Goal: Task Accomplishment & Management: Manage account settings

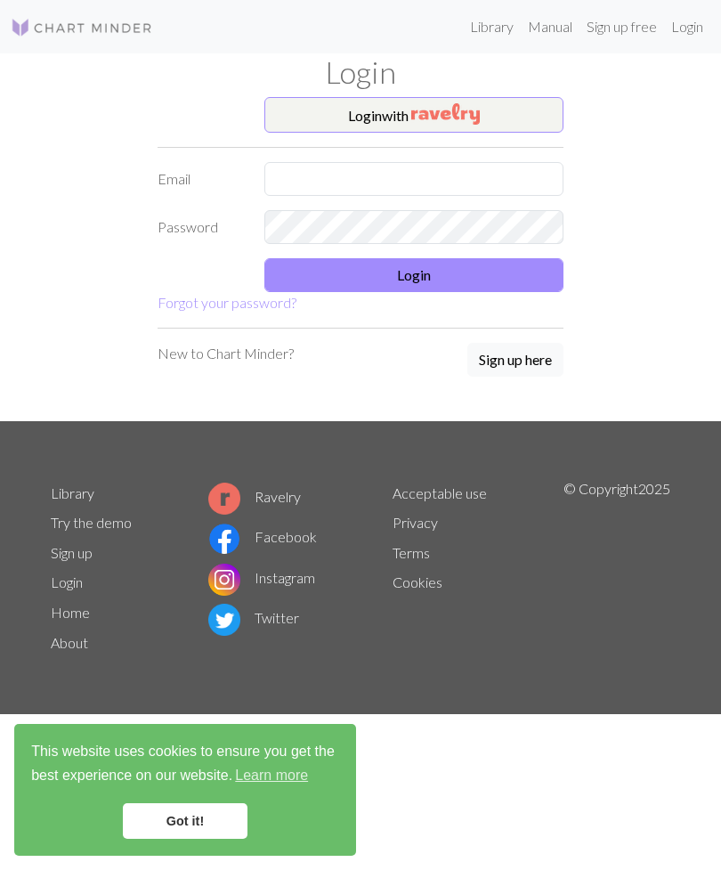
click at [428, 113] on img "button" at bounding box center [445, 113] width 69 height 21
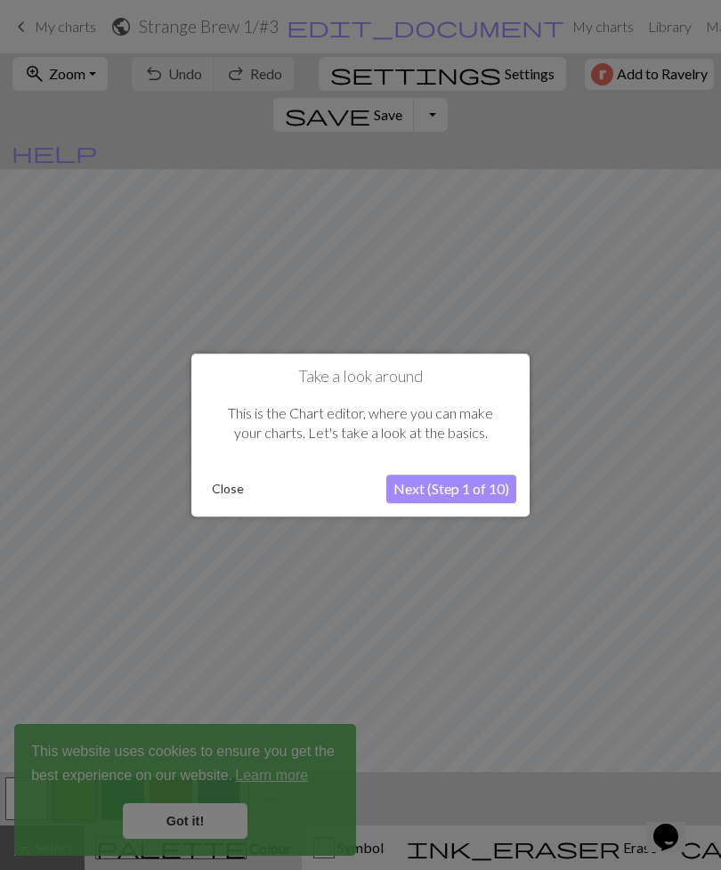
click at [488, 481] on button "Next (Step 1 of 10)" at bounding box center [452, 489] width 130 height 29
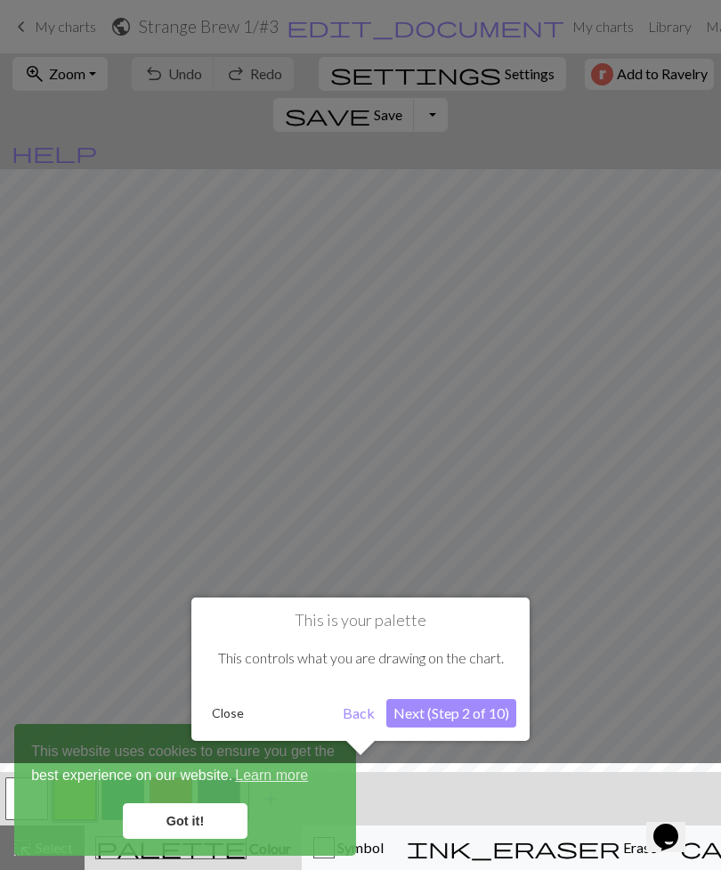
click at [217, 818] on div at bounding box center [360, 821] width 739 height 116
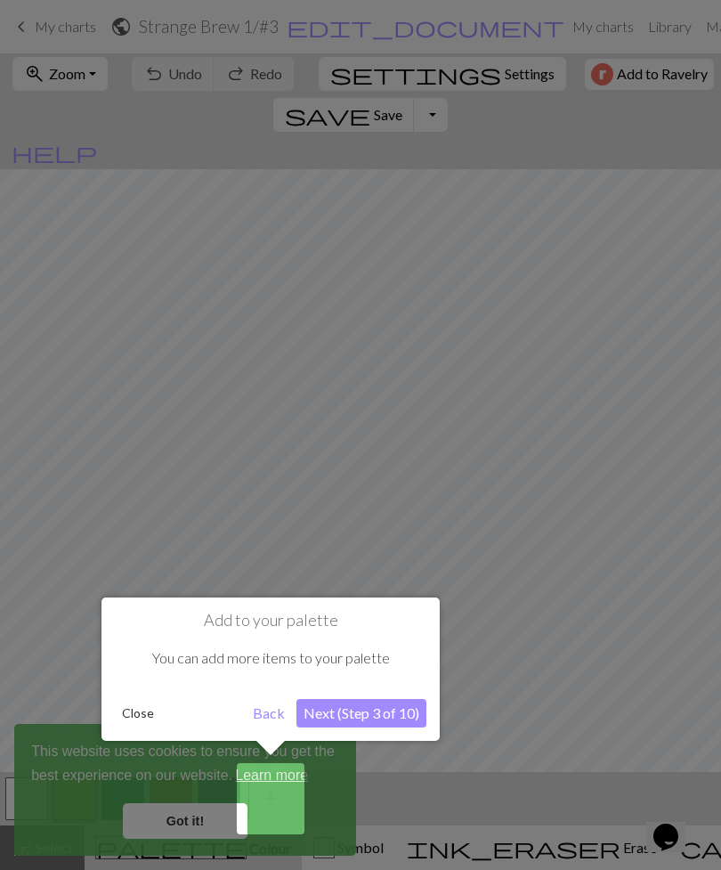
click at [411, 707] on button "Next (Step 3 of 10)" at bounding box center [362, 713] width 130 height 29
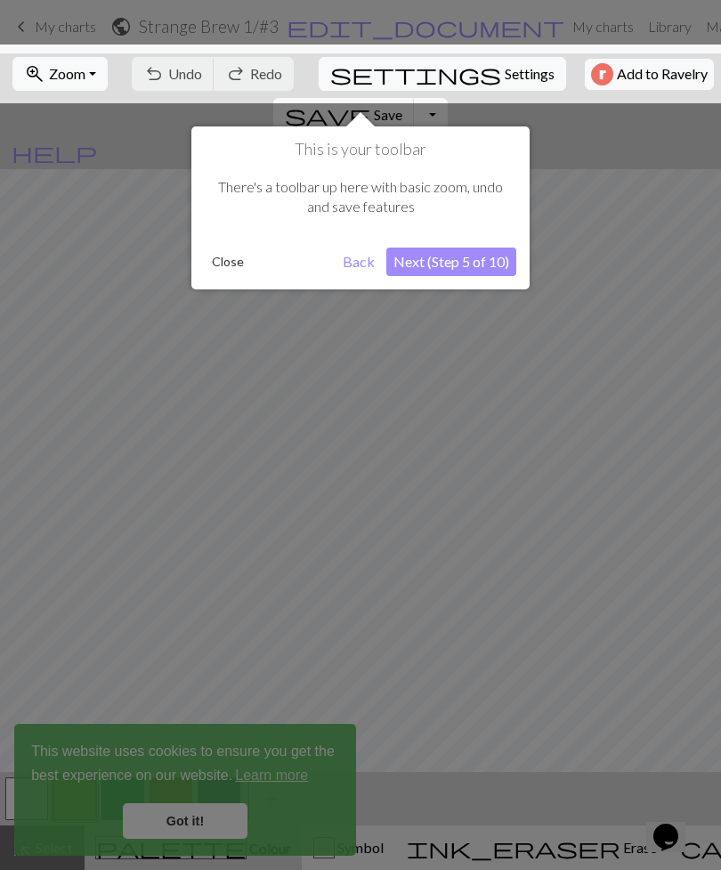
click at [478, 258] on button "Next (Step 5 of 10)" at bounding box center [452, 262] width 130 height 29
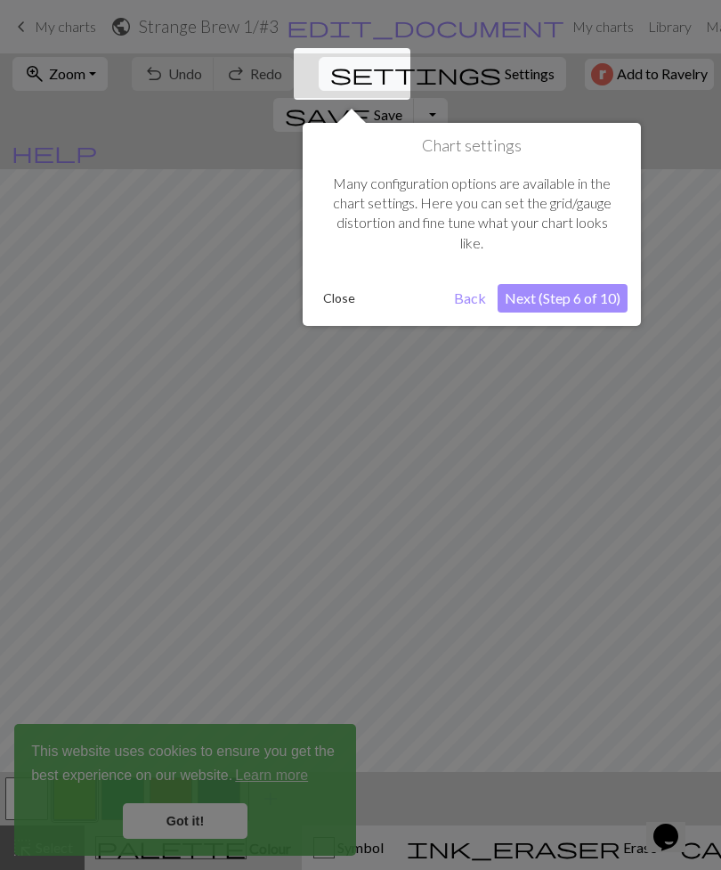
click at [588, 297] on button "Next (Step 6 of 10)" at bounding box center [563, 298] width 130 height 29
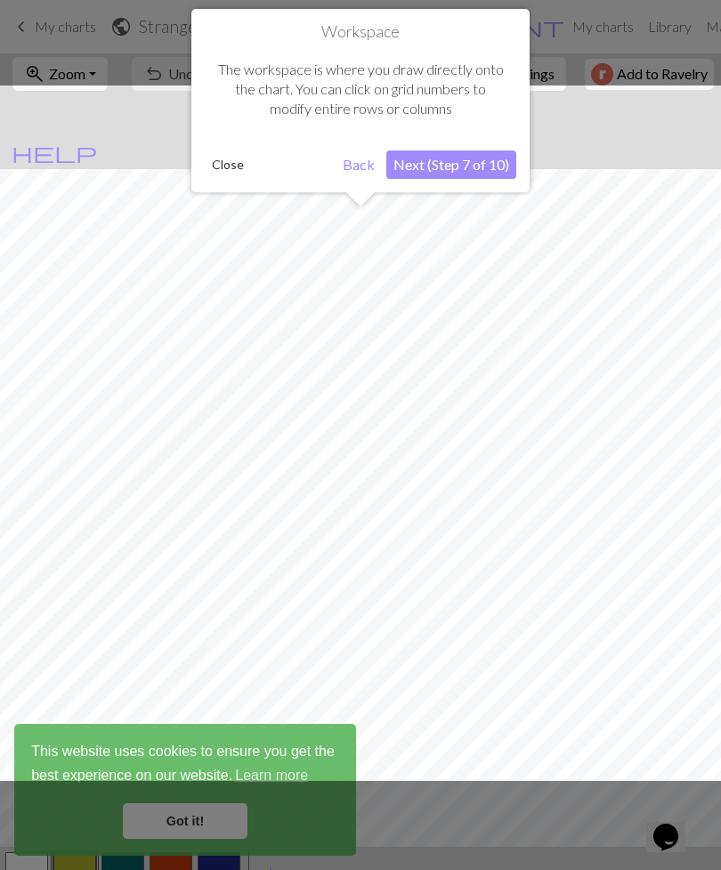
click at [473, 168] on button "Next (Step 7 of 10)" at bounding box center [452, 165] width 130 height 29
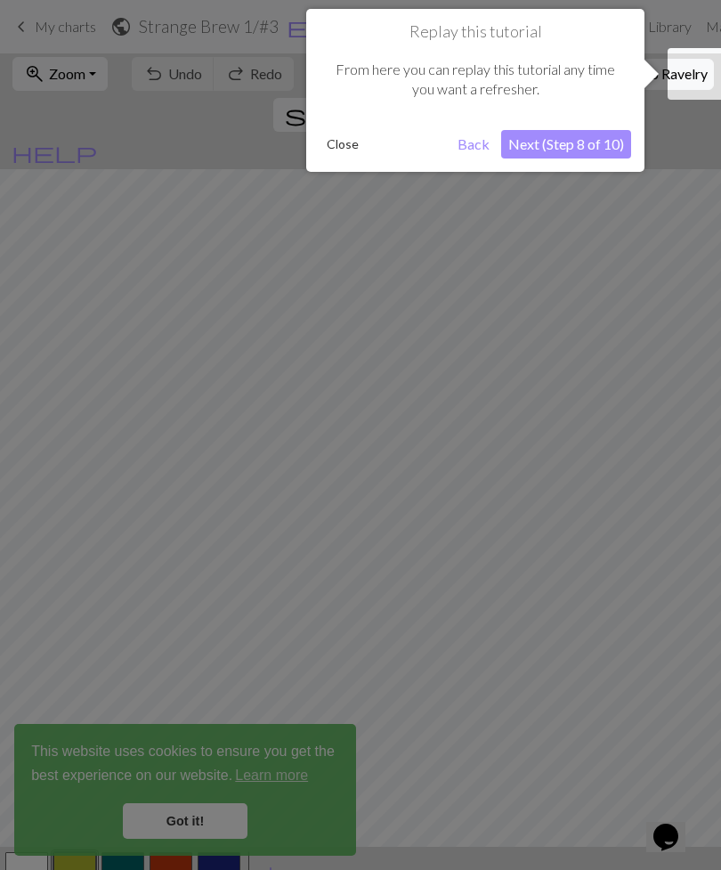
click at [608, 143] on button "Next (Step 8 of 10)" at bounding box center [566, 144] width 130 height 29
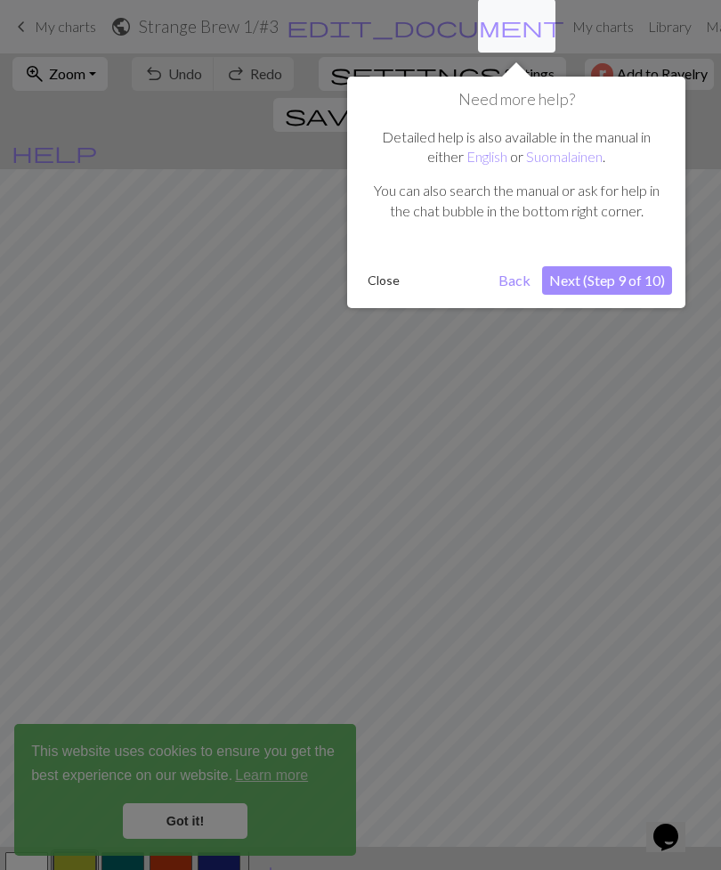
click at [639, 282] on button "Next (Step 9 of 10)" at bounding box center [607, 280] width 130 height 29
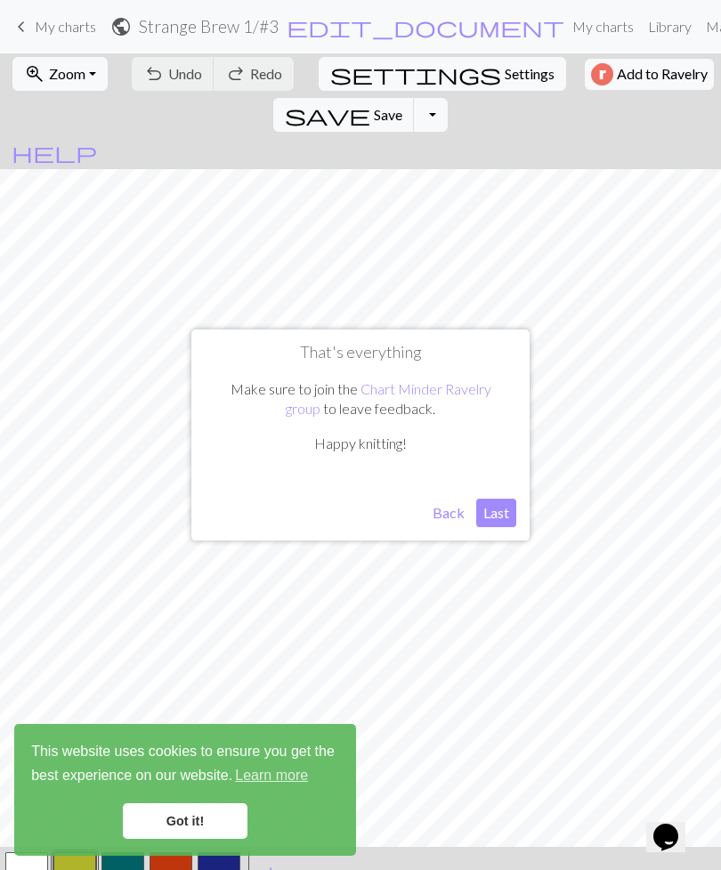
click at [509, 518] on button "Last" at bounding box center [497, 513] width 40 height 29
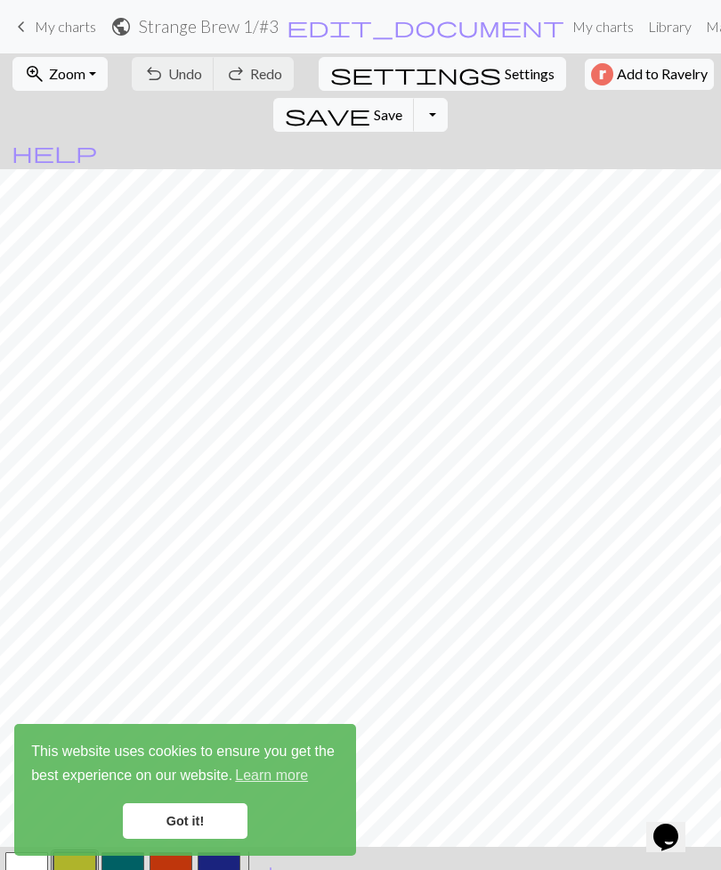
click at [327, 29] on span "edit_document" at bounding box center [426, 26] width 278 height 25
select select "6542c95011bef0b11d1ebc74"
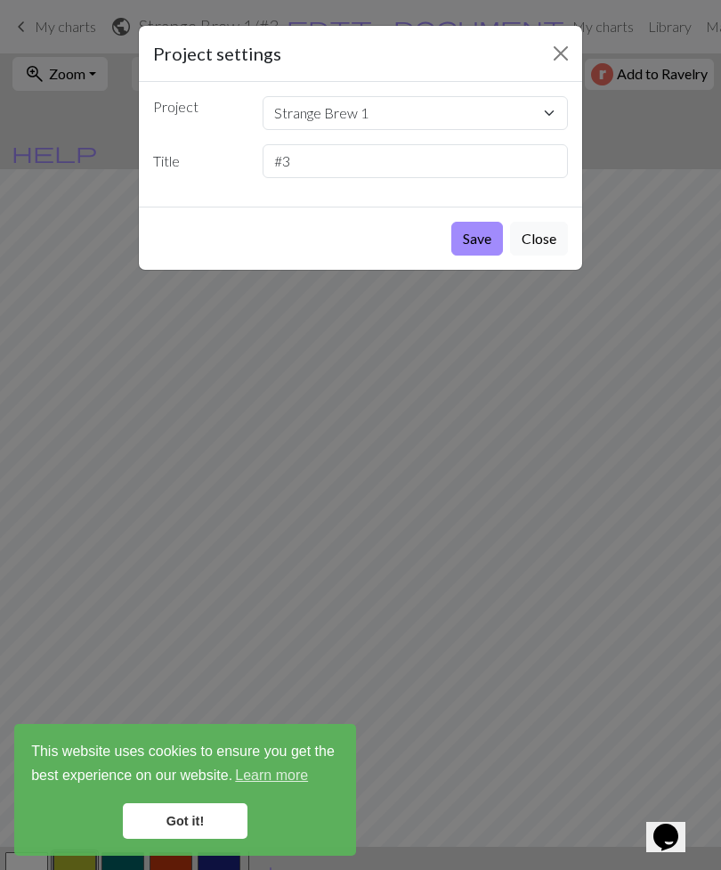
click at [547, 237] on button "Close" at bounding box center [539, 239] width 58 height 34
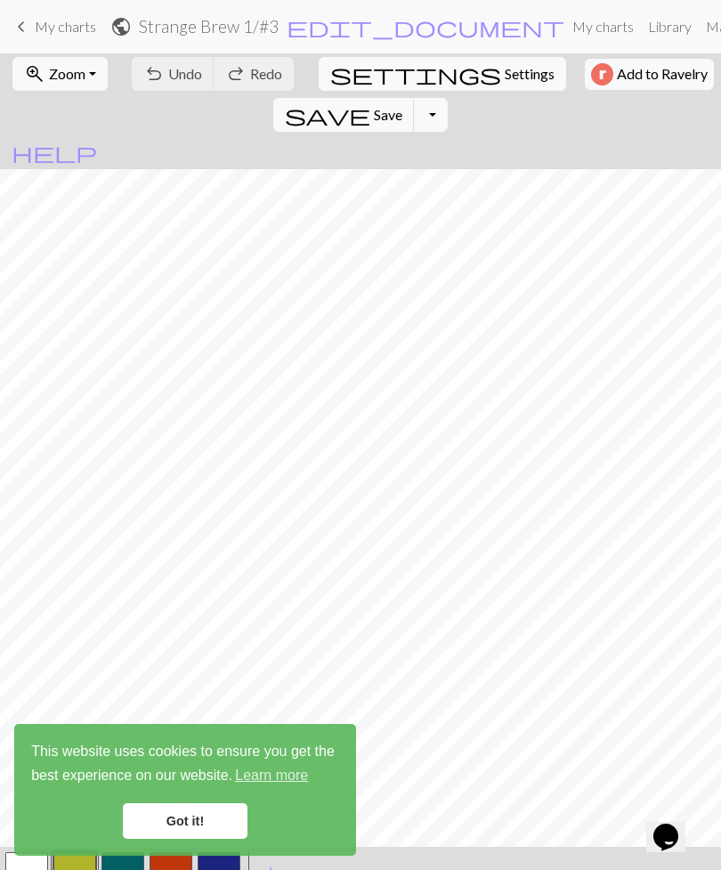
click at [61, 36] on link "keyboard_arrow_left My charts" at bounding box center [54, 27] width 86 height 30
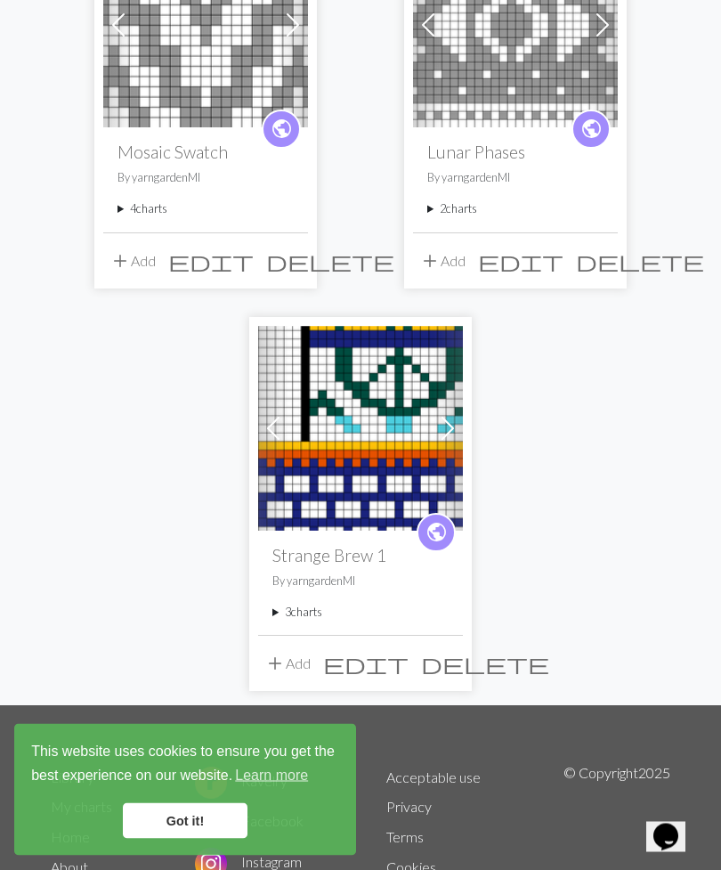
scroll to position [270, 0]
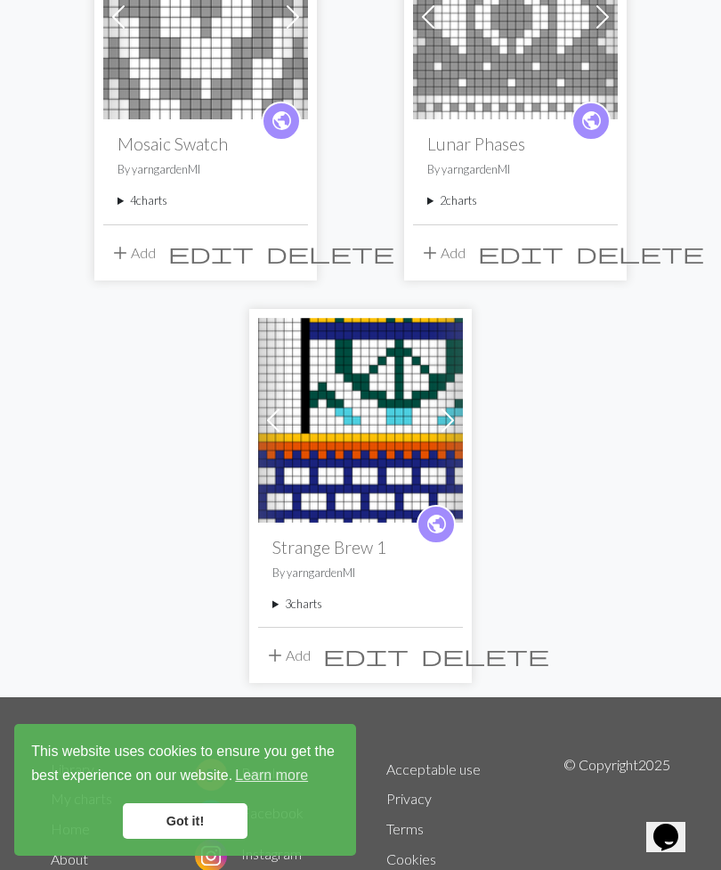
click at [290, 606] on summary "3 charts" at bounding box center [361, 604] width 176 height 17
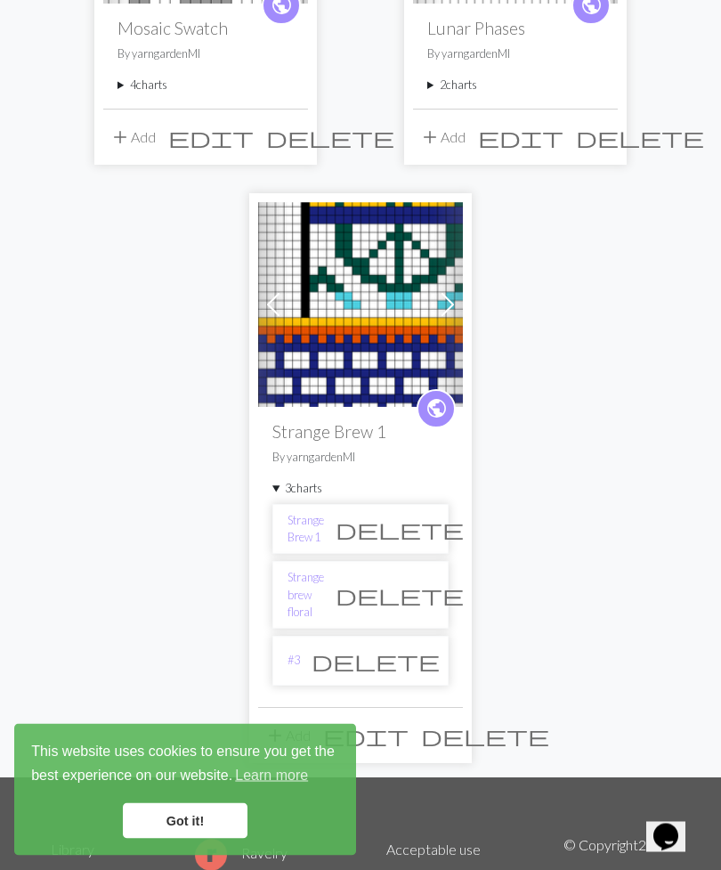
scroll to position [386, 0]
click at [448, 310] on span at bounding box center [448, 304] width 29 height 29
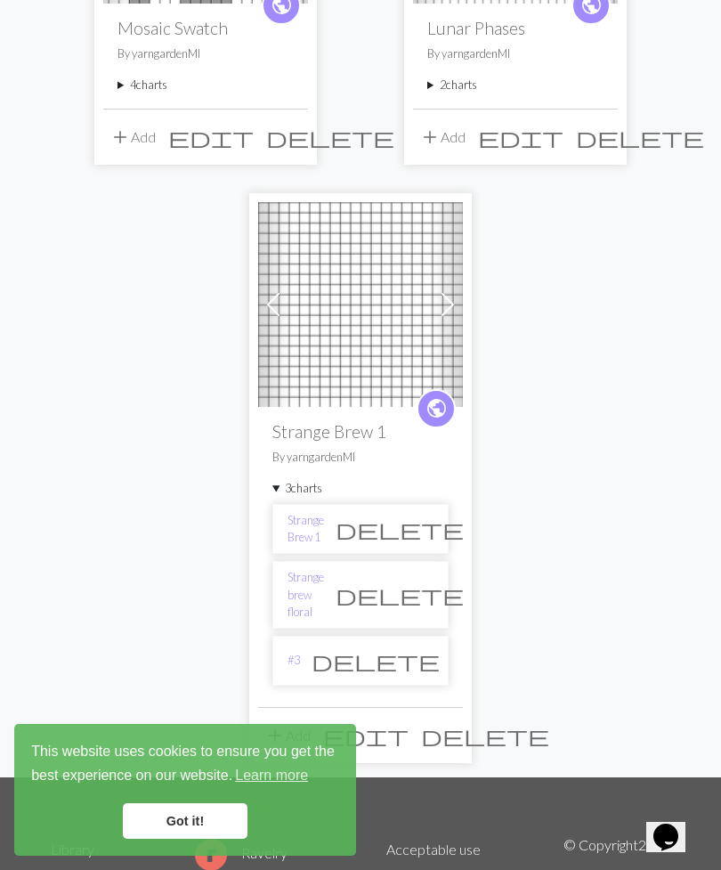
click at [455, 303] on span at bounding box center [448, 304] width 29 height 29
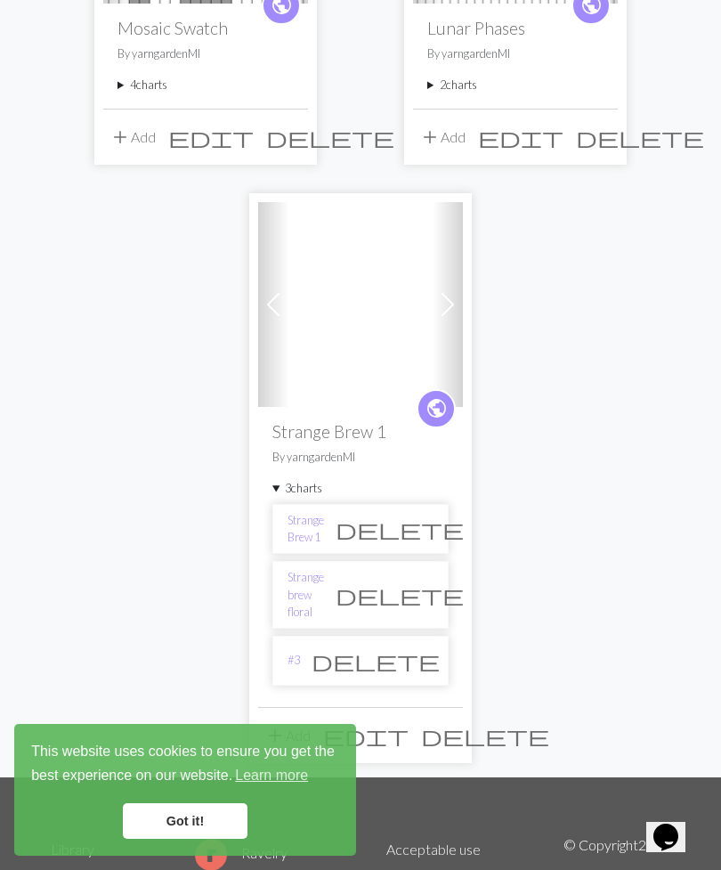
click at [459, 308] on span at bounding box center [448, 304] width 29 height 29
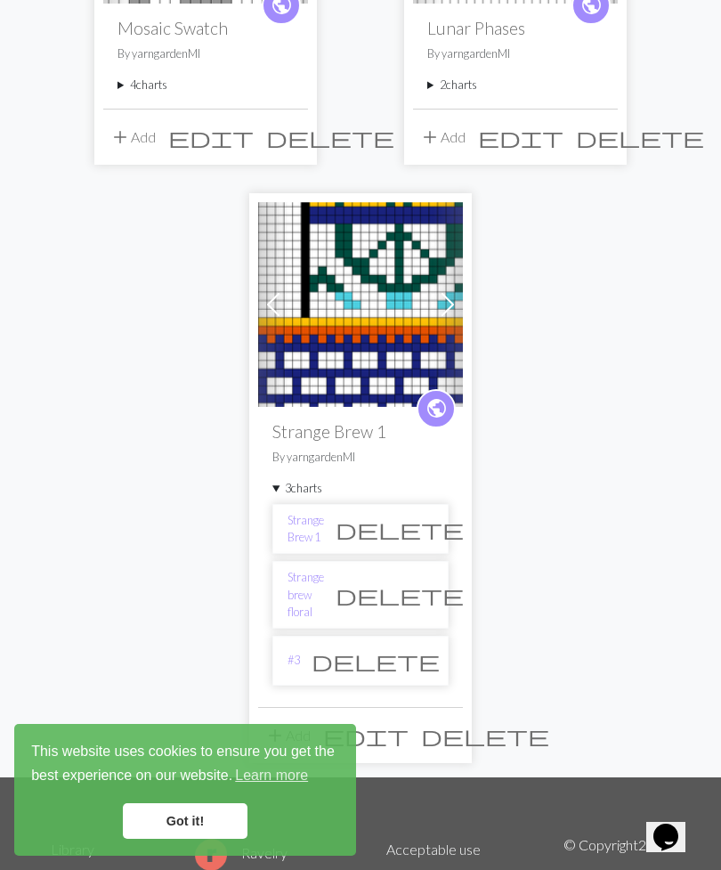
click at [373, 331] on img at bounding box center [360, 304] width 205 height 205
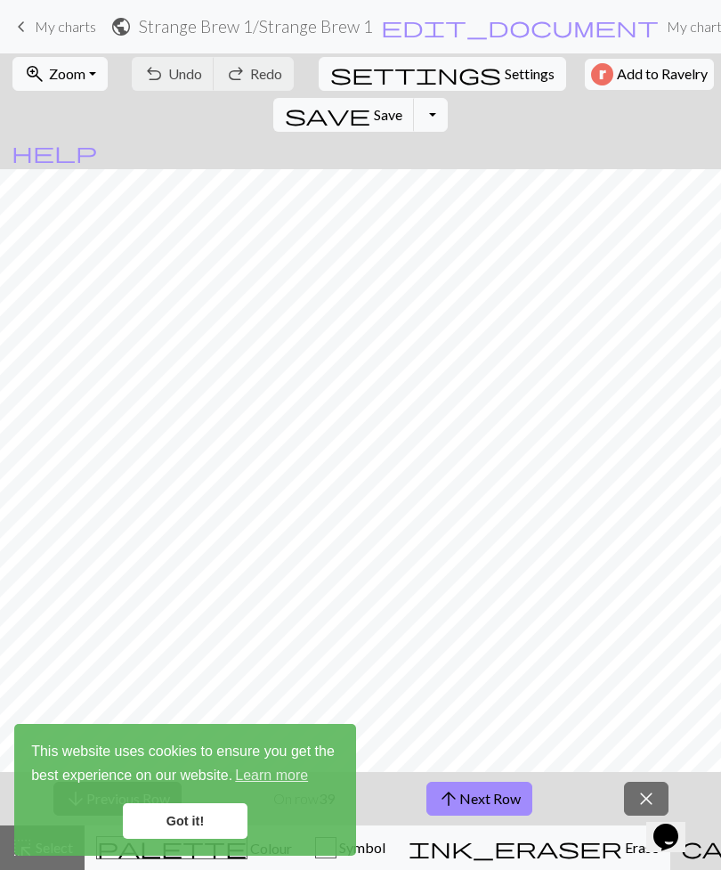
click at [186, 824] on link "Got it!" at bounding box center [185, 821] width 125 height 36
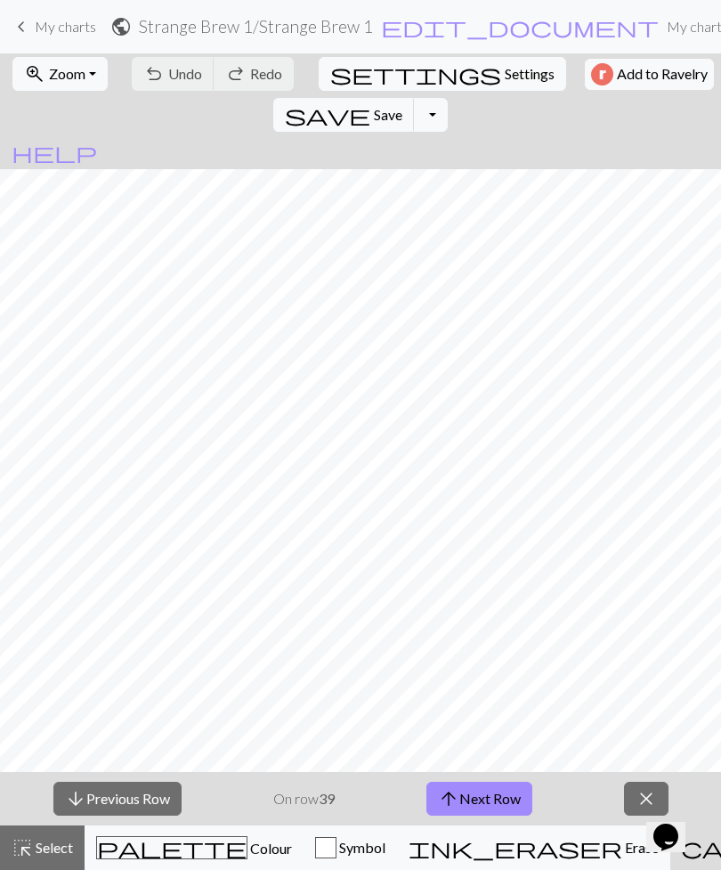
click at [641, 792] on span "close" at bounding box center [646, 798] width 21 height 25
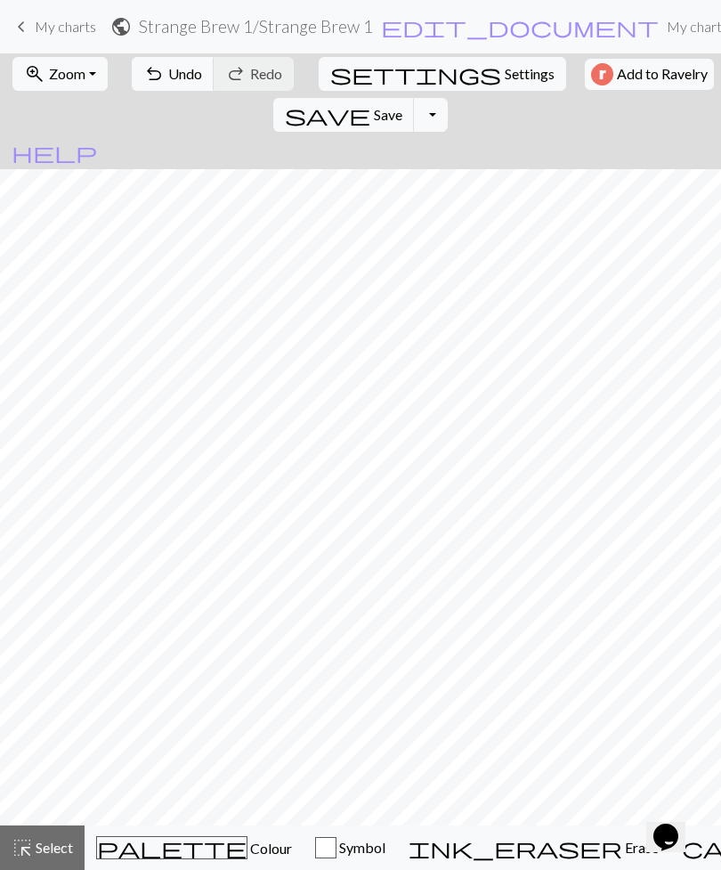
click at [76, 24] on span "My charts" at bounding box center [65, 26] width 61 height 17
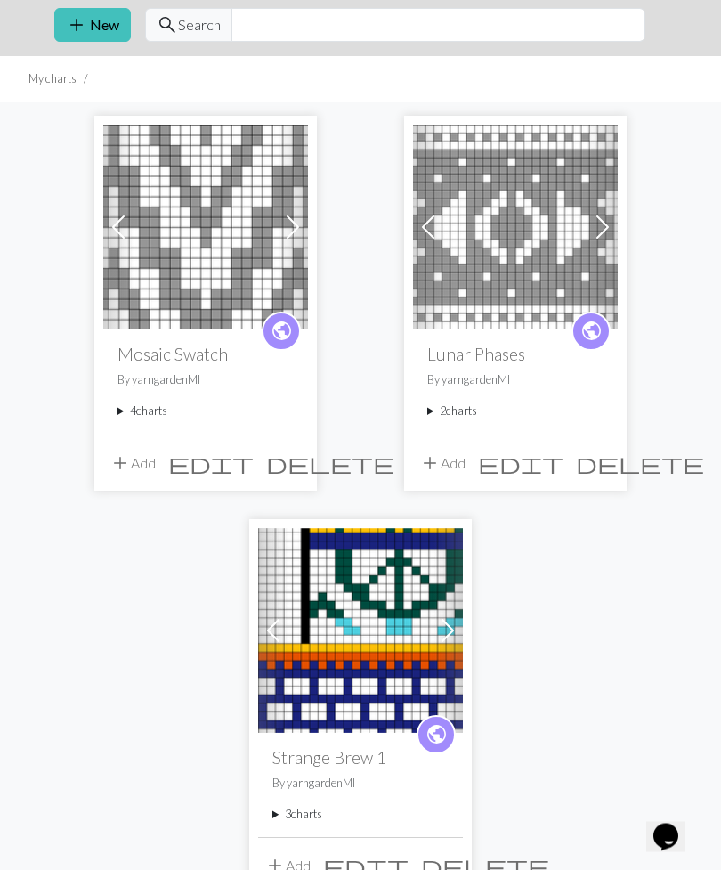
click at [458, 624] on span at bounding box center [448, 631] width 29 height 29
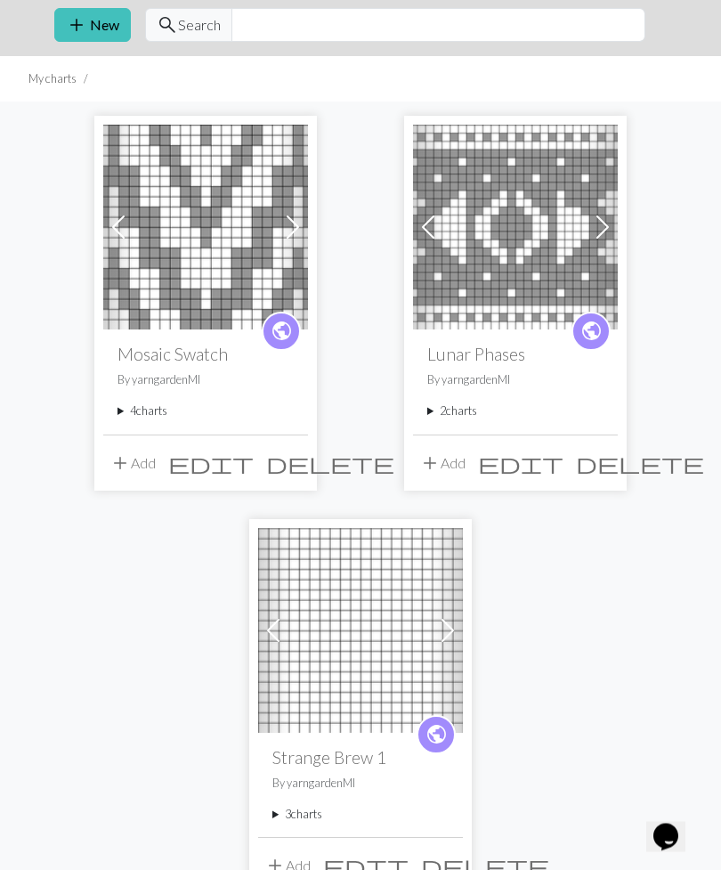
scroll to position [60, 0]
click at [370, 646] on img at bounding box center [360, 630] width 205 height 205
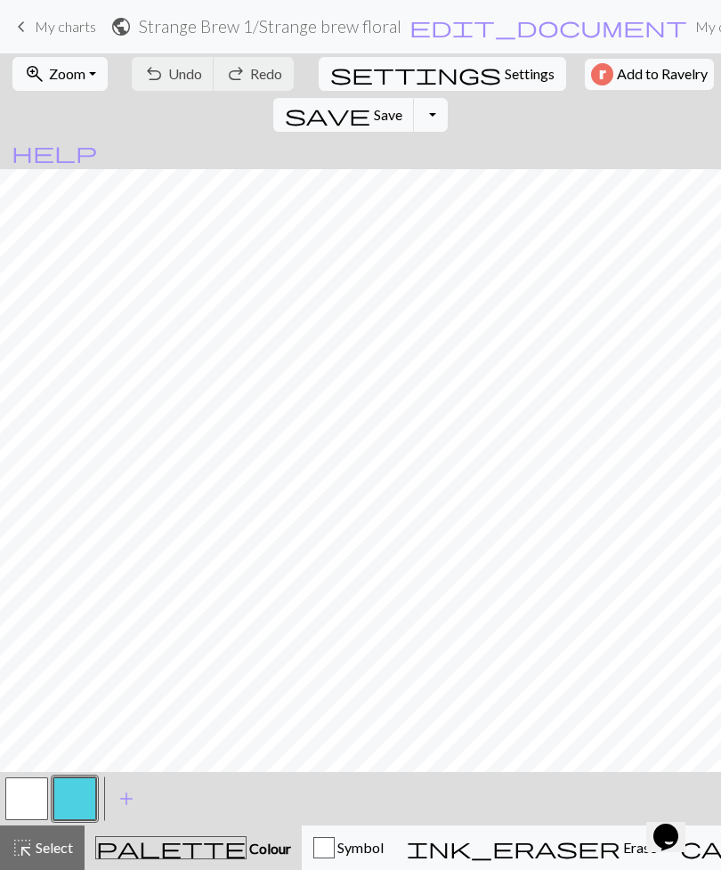
click at [75, 23] on span "My charts" at bounding box center [65, 26] width 61 height 17
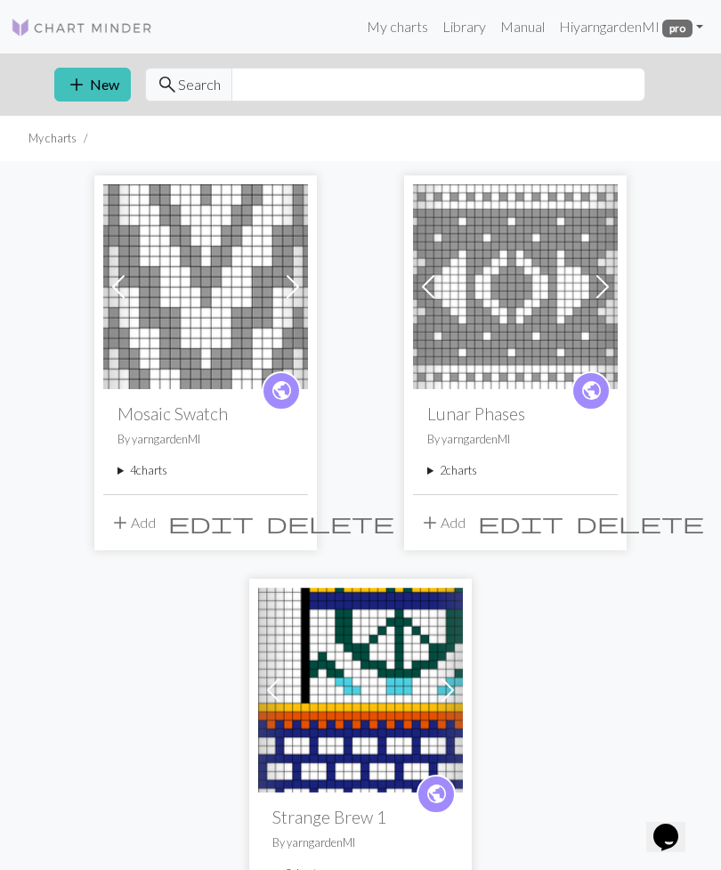
click at [453, 682] on span at bounding box center [448, 690] width 29 height 29
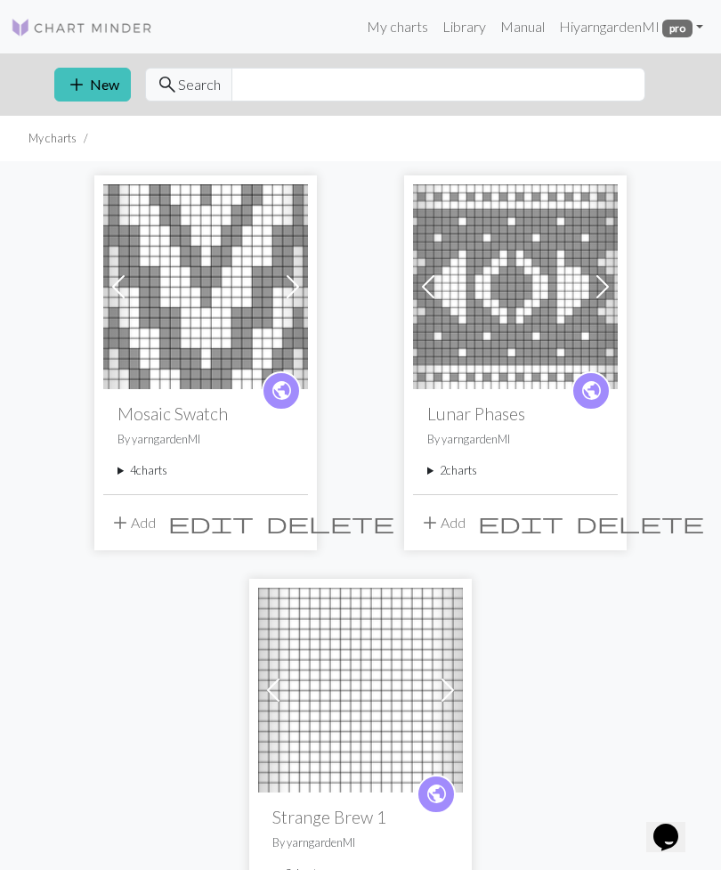
click at [454, 687] on span at bounding box center [448, 690] width 29 height 29
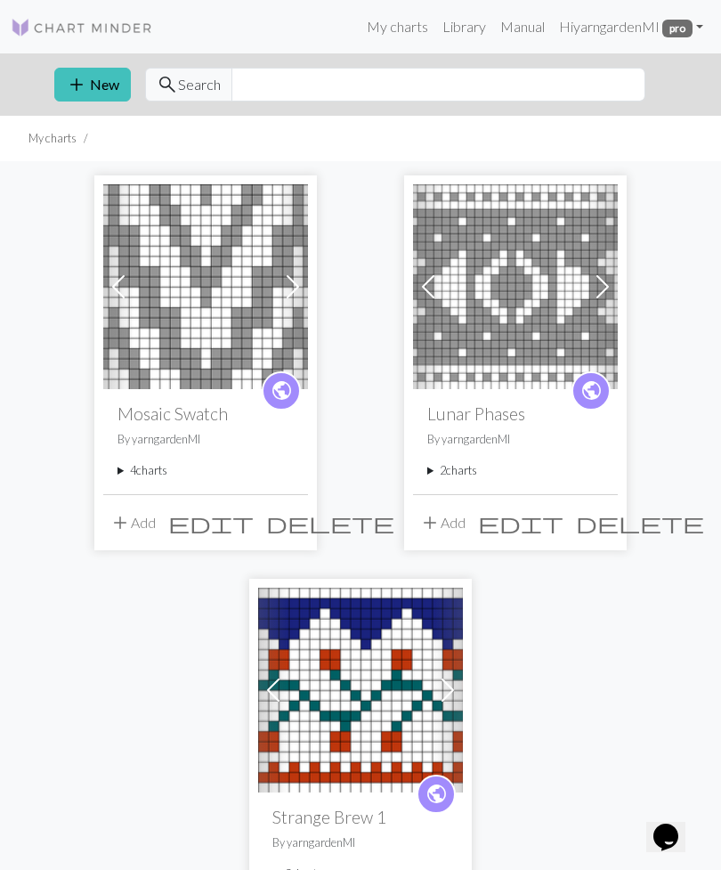
click at [394, 698] on img at bounding box center [360, 690] width 205 height 205
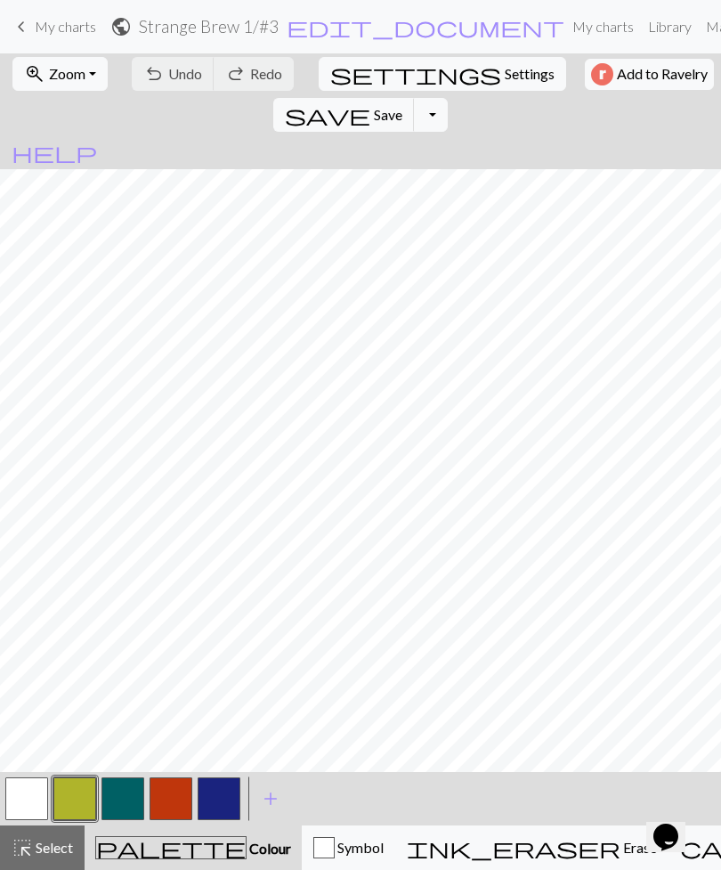
click at [64, 22] on span "My charts" at bounding box center [65, 26] width 61 height 17
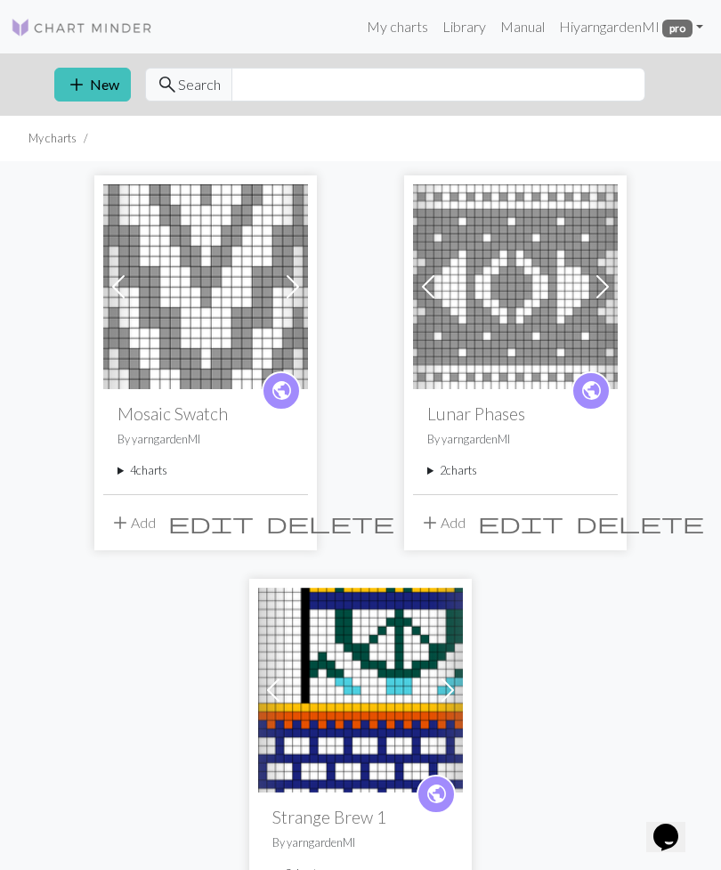
click at [428, 681] on img at bounding box center [360, 690] width 205 height 205
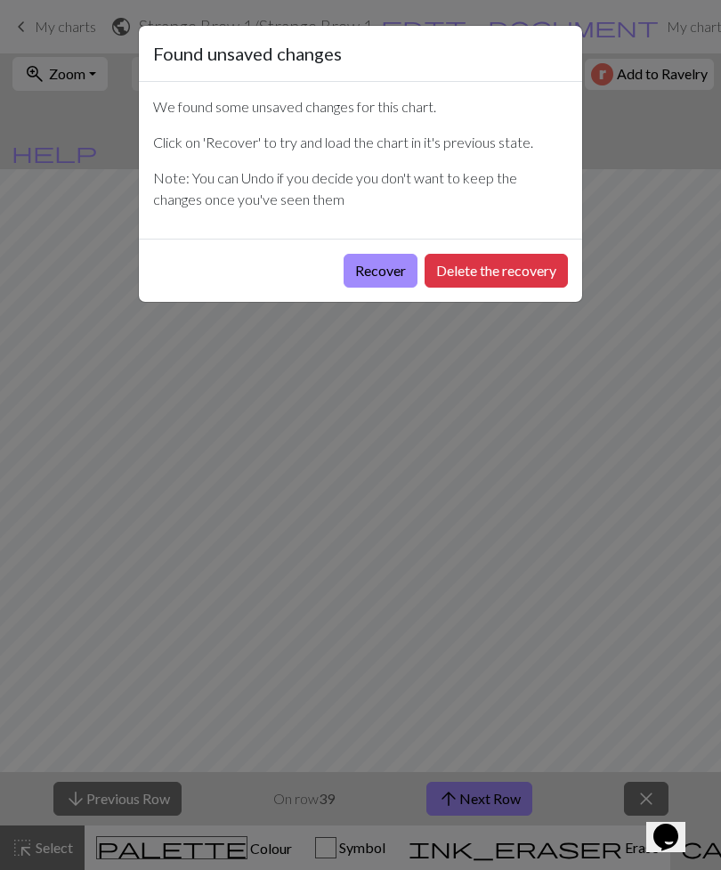
click at [386, 278] on button "Recover" at bounding box center [381, 271] width 74 height 34
